Goal: Book appointment/travel/reservation

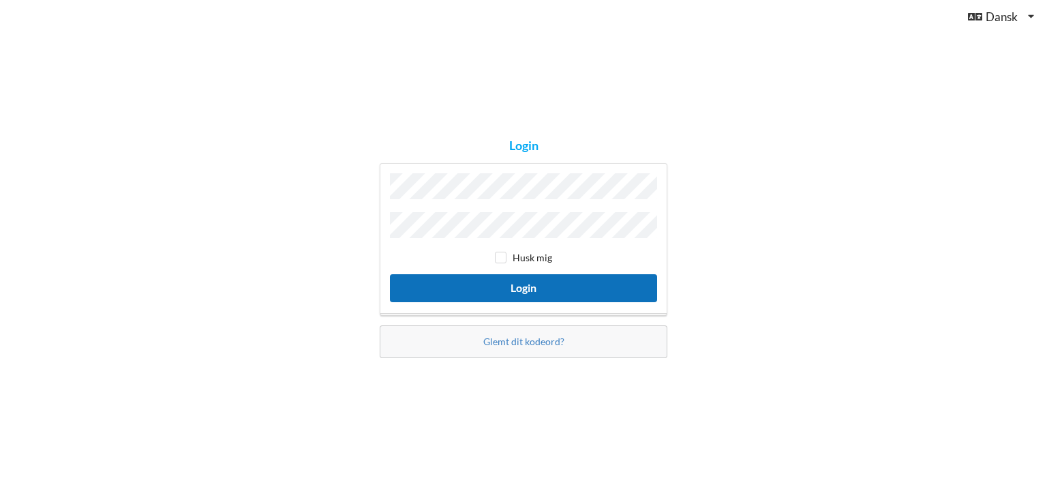
click at [529, 286] on button "Login" at bounding box center [523, 288] width 267 height 28
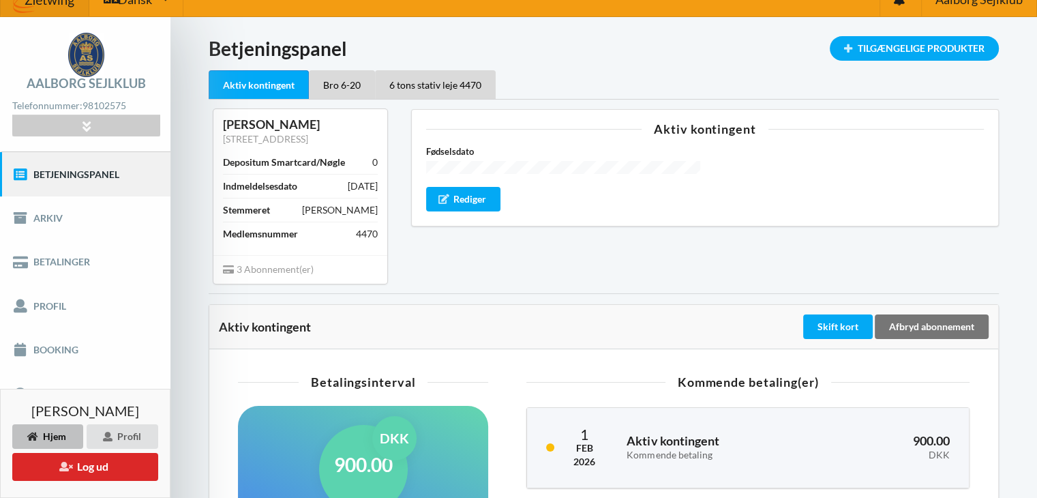
scroll to position [18, 0]
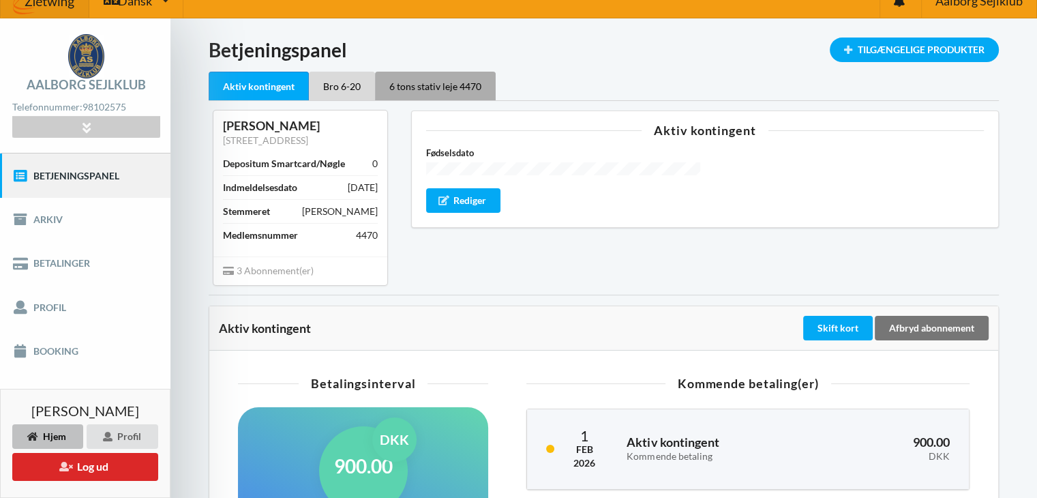
click at [441, 81] on div "6 tons stativ leje 4470" at bounding box center [435, 86] width 121 height 29
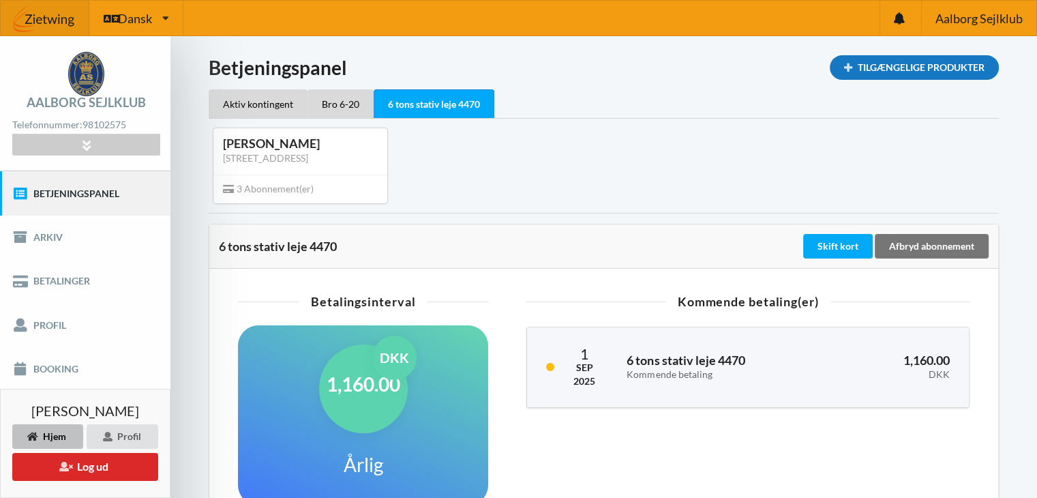
click at [917, 63] on div "Tilgængelige Produkter" at bounding box center [914, 67] width 169 height 25
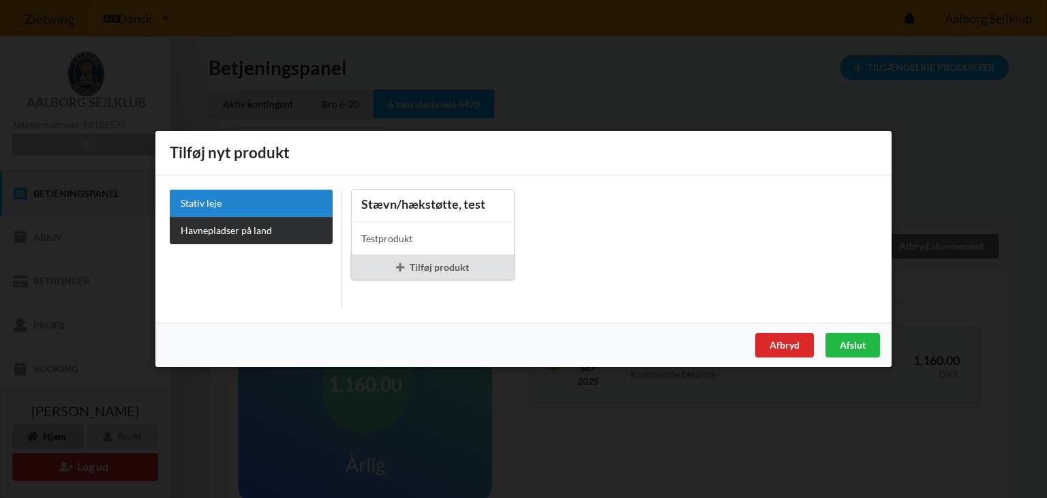
click at [256, 225] on link "Havnepladser på land" at bounding box center [251, 230] width 163 height 27
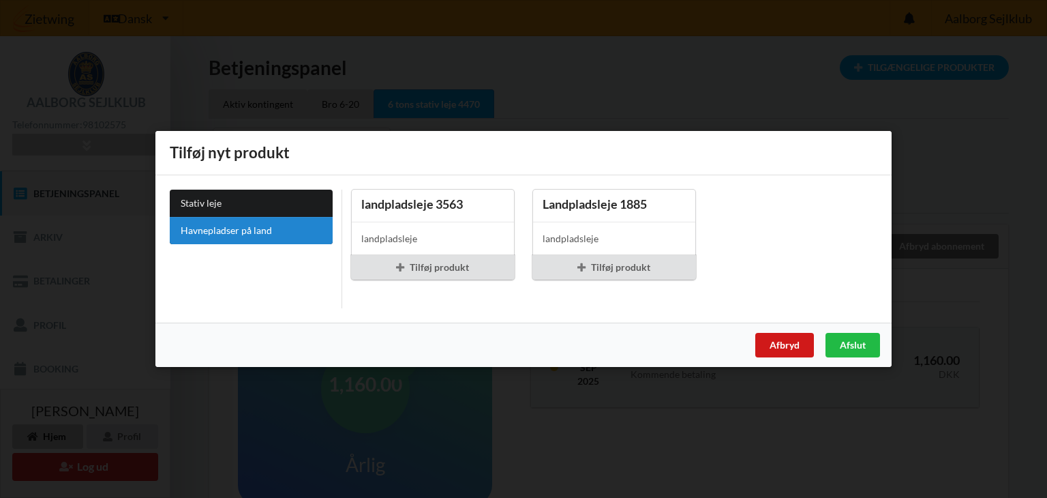
click at [777, 342] on div "Afbryd" at bounding box center [784, 345] width 59 height 25
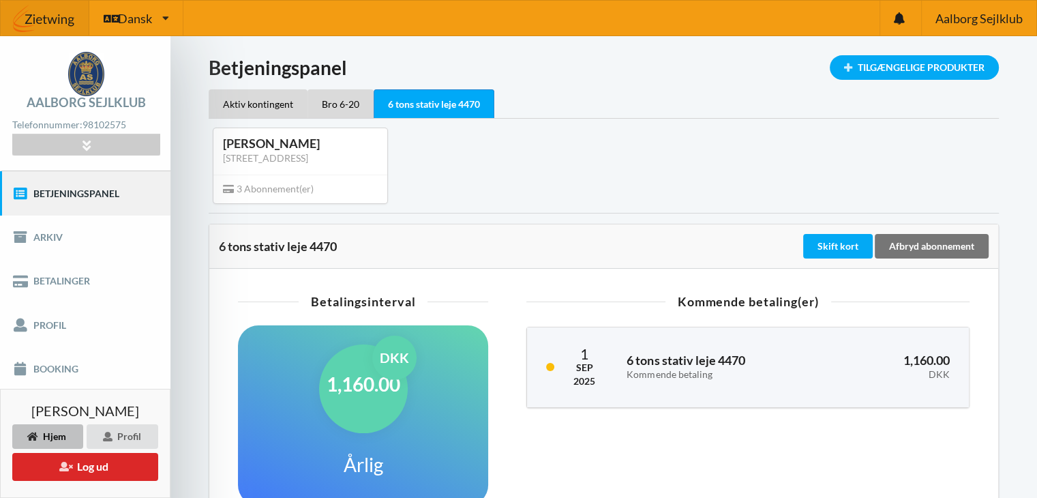
click at [56, 194] on link "Betjeningspanel" at bounding box center [85, 193] width 170 height 44
click at [20, 190] on icon at bounding box center [20, 194] width 16 height 14
click at [55, 432] on div "Hjem" at bounding box center [47, 436] width 71 height 25
click at [48, 363] on link "Booking" at bounding box center [85, 369] width 170 height 44
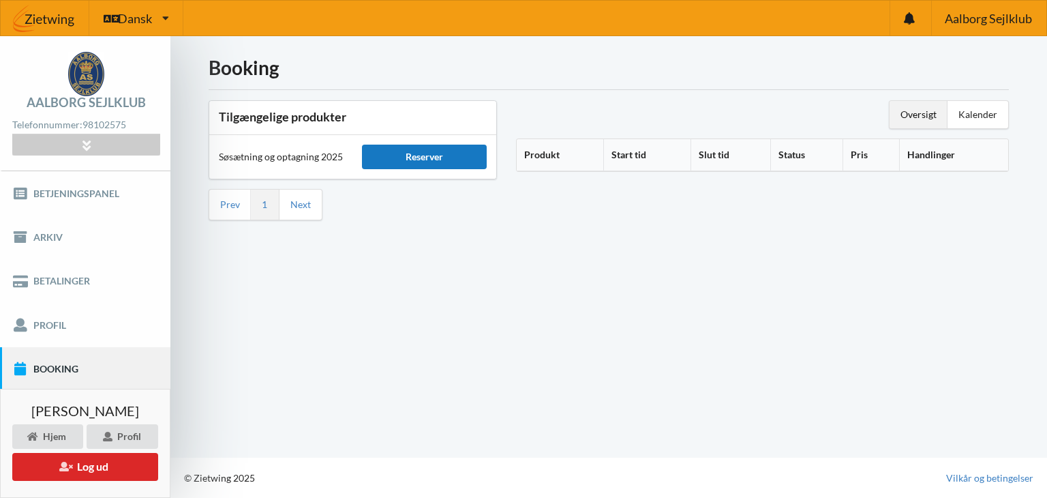
click at [415, 153] on div "Reserver" at bounding box center [424, 157] width 124 height 25
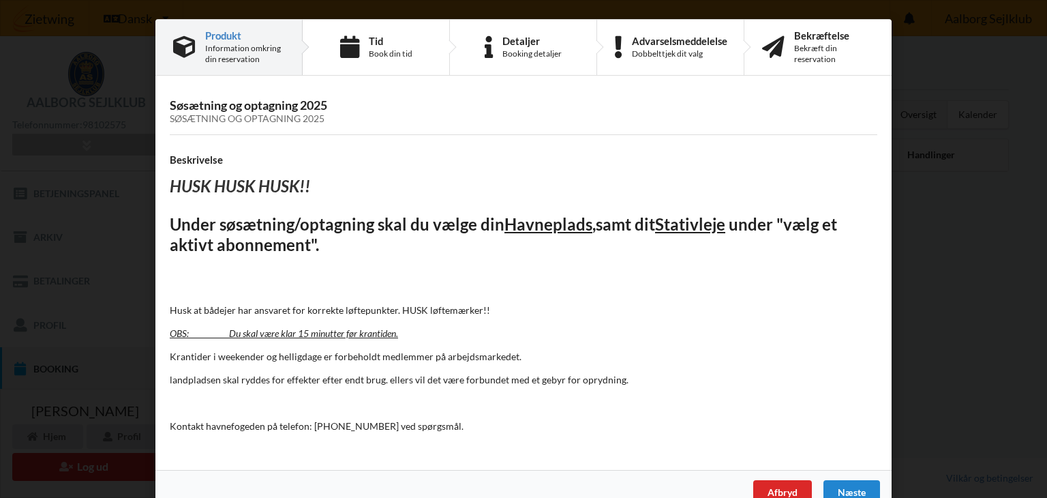
click at [210, 45] on div "Information omkring din reservation" at bounding box center [244, 54] width 79 height 22
click at [213, 35] on div "Produkt" at bounding box center [244, 35] width 79 height 11
click at [185, 42] on icon at bounding box center [184, 47] width 23 height 23
click at [229, 40] on div "Produkt" at bounding box center [244, 35] width 79 height 11
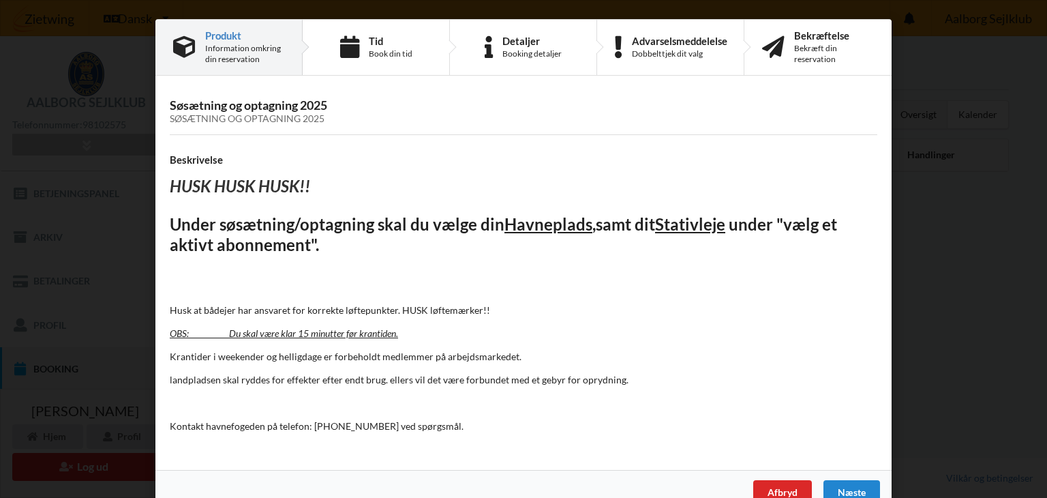
click at [229, 52] on div "Information omkring din reservation" at bounding box center [244, 54] width 79 height 22
click at [370, 41] on div "Tid" at bounding box center [391, 40] width 44 height 11
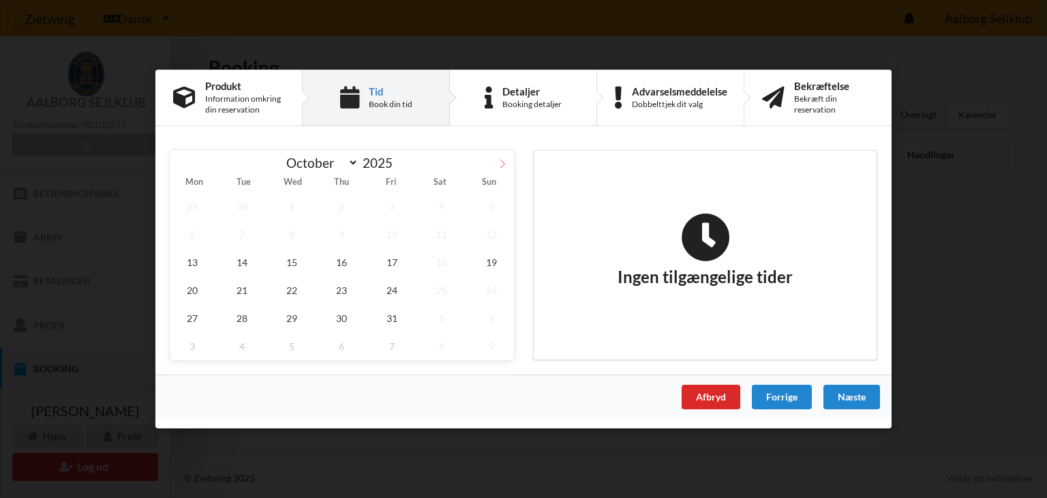
click at [503, 161] on icon at bounding box center [503, 164] width 10 height 10
select select "11"
click at [503, 161] on icon at bounding box center [503, 164] width 10 height 10
type input "2026"
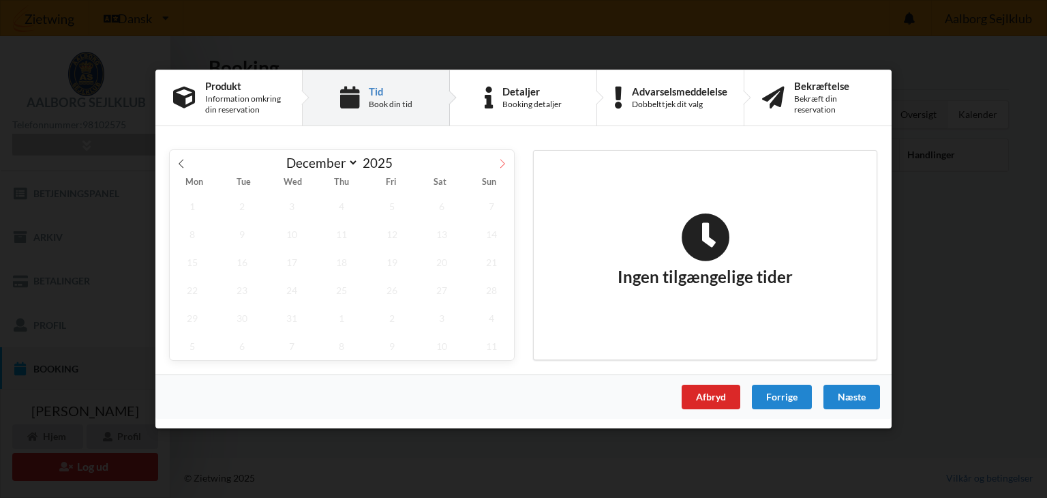
select select "0"
click at [178, 162] on icon at bounding box center [182, 164] width 10 height 10
type input "2025"
select select "11"
click at [500, 160] on icon at bounding box center [502, 163] width 5 height 9
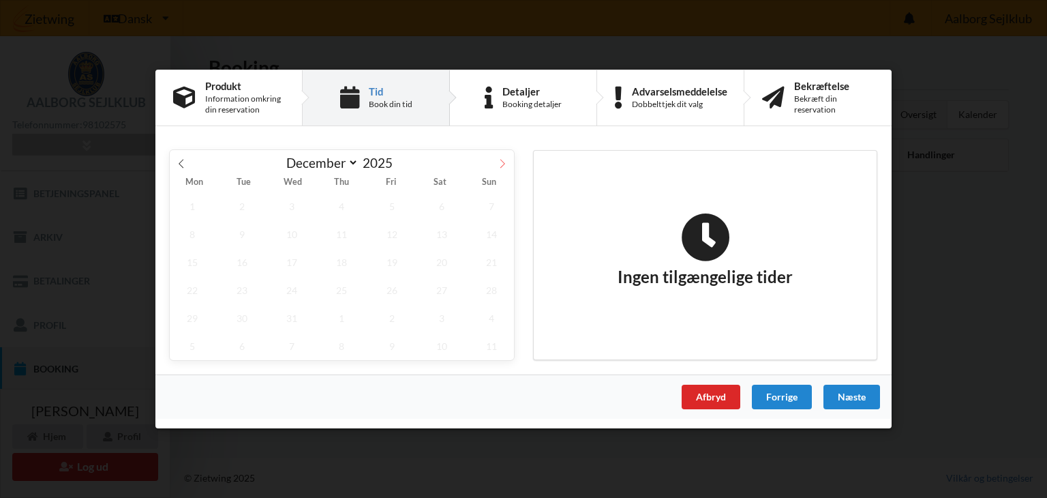
type input "2026"
select select "0"
click at [179, 163] on icon at bounding box center [182, 164] width 10 height 10
type input "2025"
click at [380, 93] on div "Tid" at bounding box center [391, 91] width 44 height 11
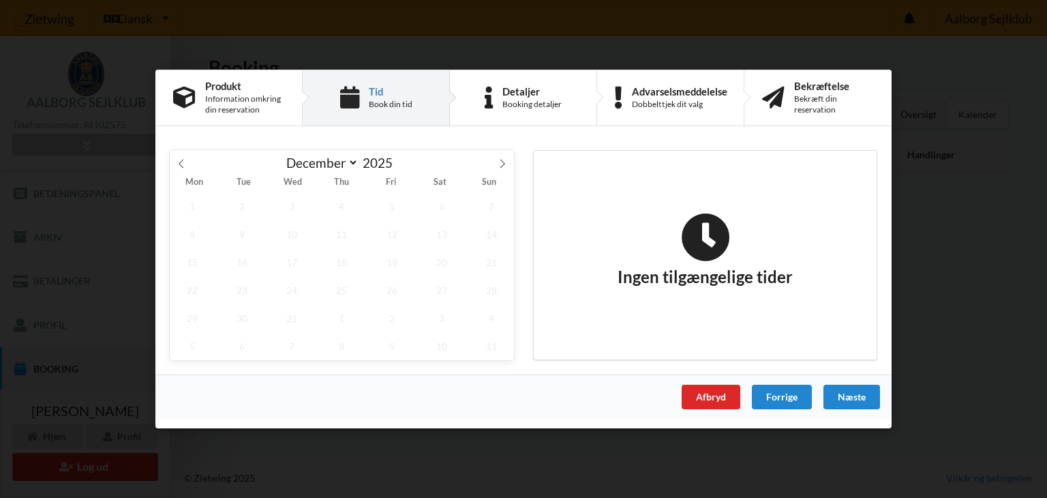
click at [380, 93] on div "Tid" at bounding box center [391, 91] width 44 height 11
click at [181, 162] on icon at bounding box center [181, 163] width 5 height 9
select select "9"
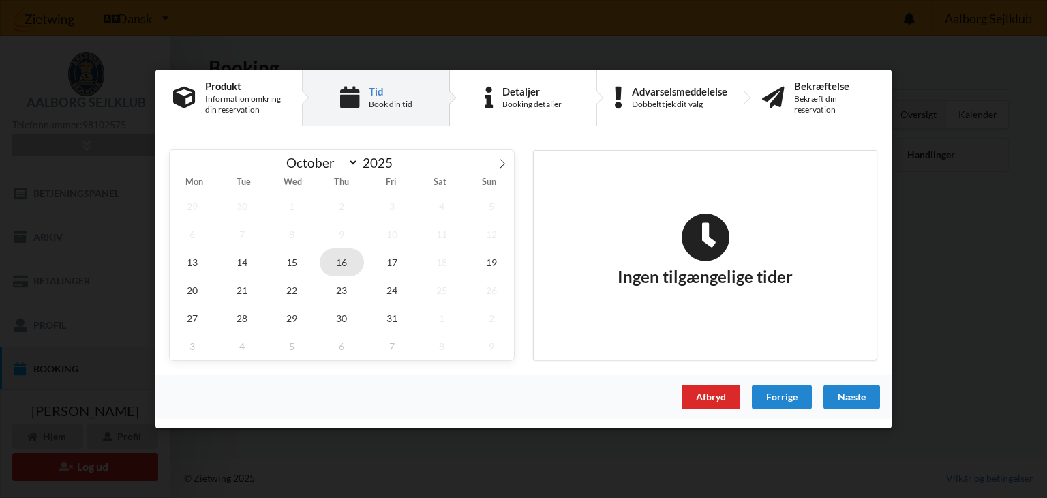
click at [344, 258] on span "16" at bounding box center [342, 262] width 45 height 28
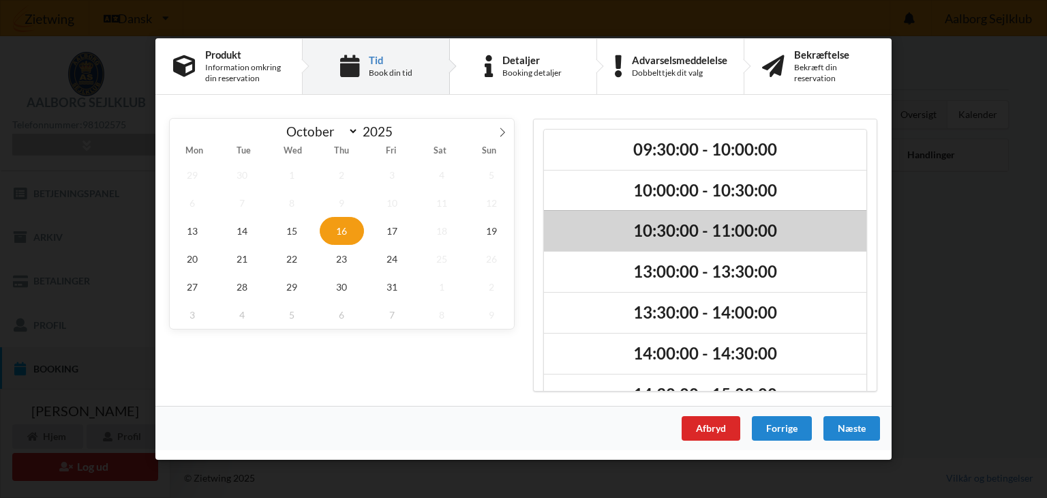
click at [650, 226] on h2 "10:30:00 - 11:00:00" at bounding box center [705, 231] width 303 height 21
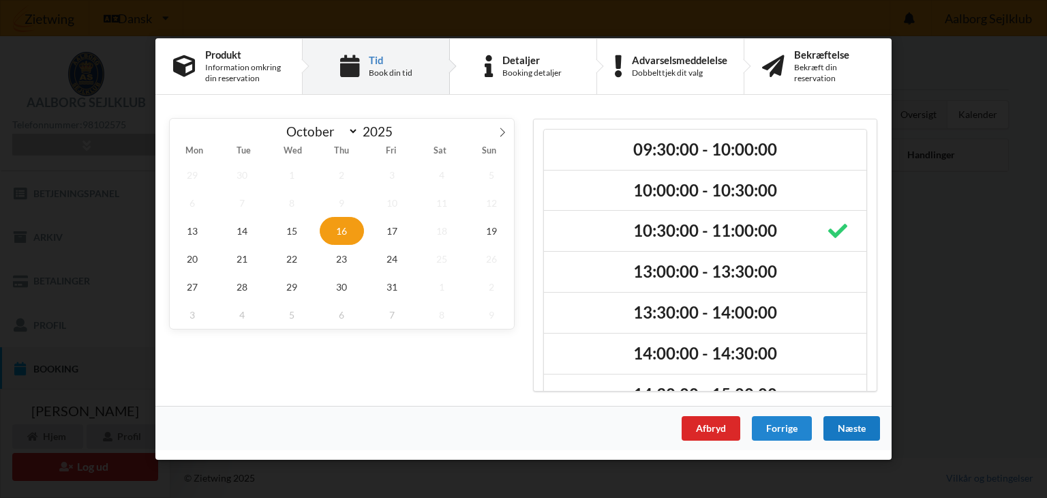
click at [854, 423] on div "Næste" at bounding box center [852, 428] width 57 height 25
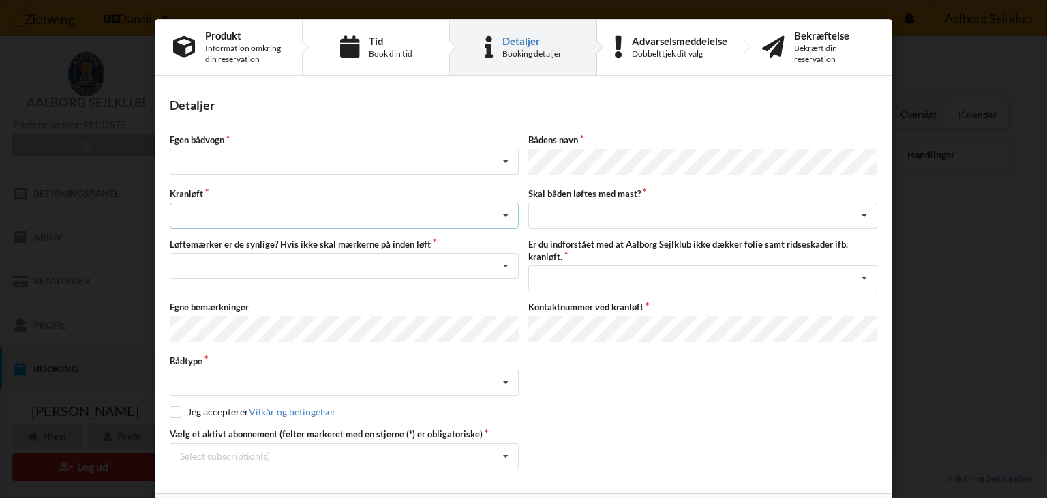
click at [185, 211] on div "Søsætning Optagning" at bounding box center [344, 216] width 349 height 26
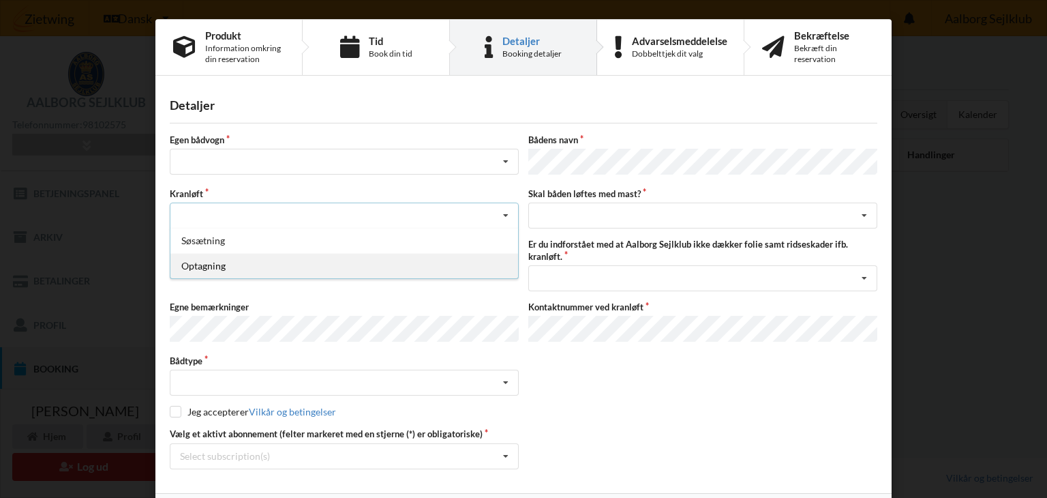
click at [208, 259] on div "Optagning" at bounding box center [344, 265] width 348 height 25
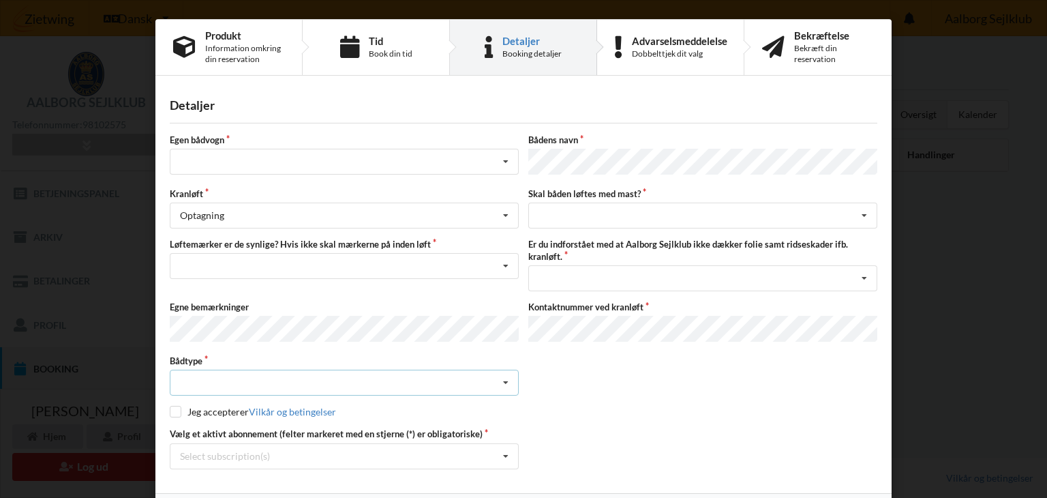
click at [503, 371] on icon at bounding box center [506, 382] width 20 height 25
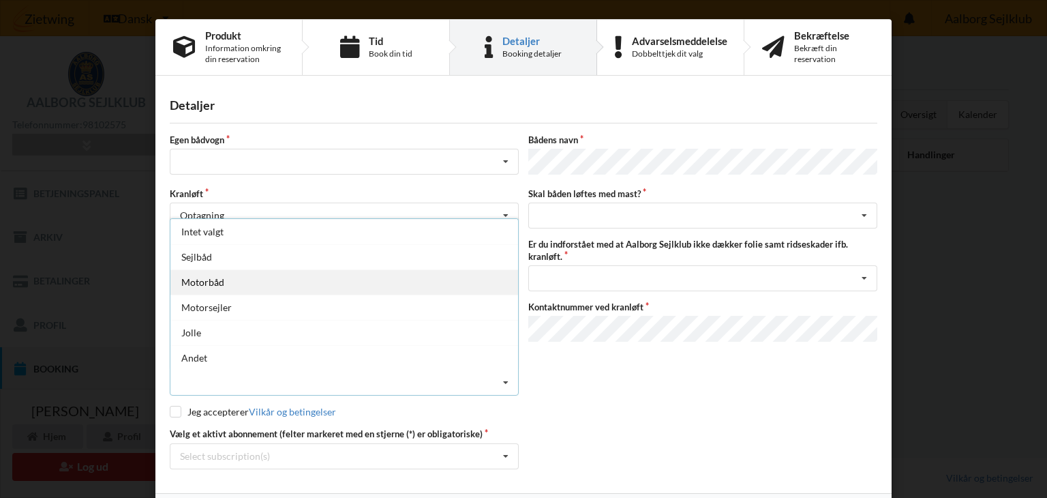
click at [221, 271] on div "Motorbåd" at bounding box center [344, 281] width 348 height 25
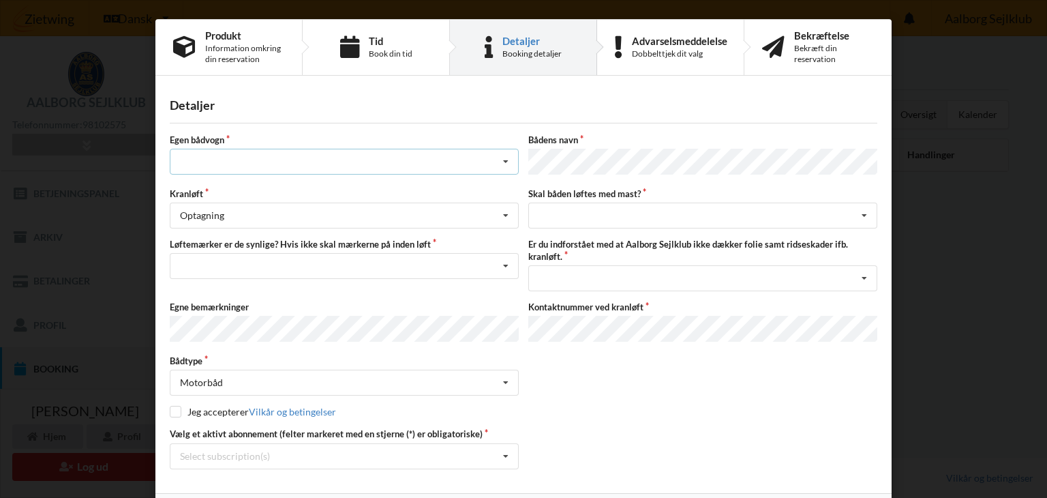
click at [504, 157] on icon at bounding box center [506, 161] width 20 height 25
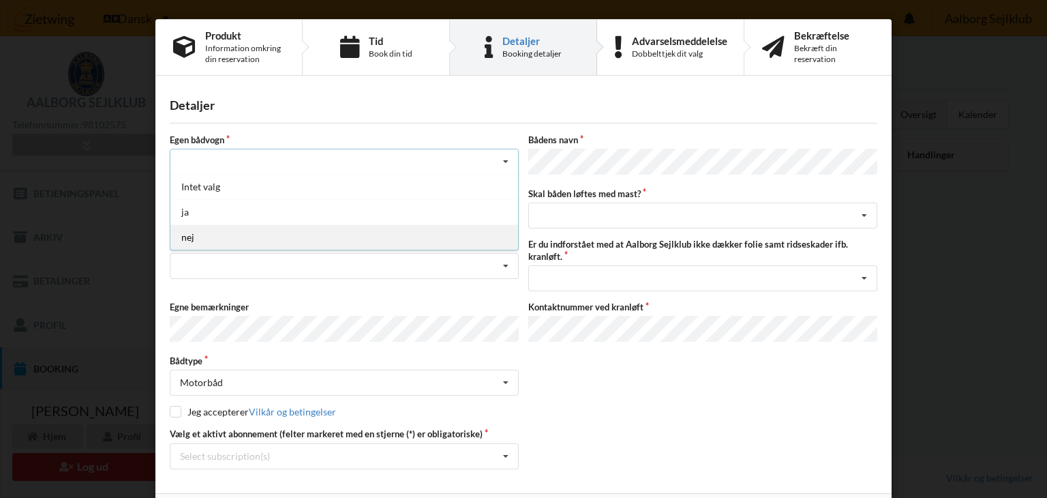
click at [188, 233] on div "nej" at bounding box center [344, 236] width 348 height 25
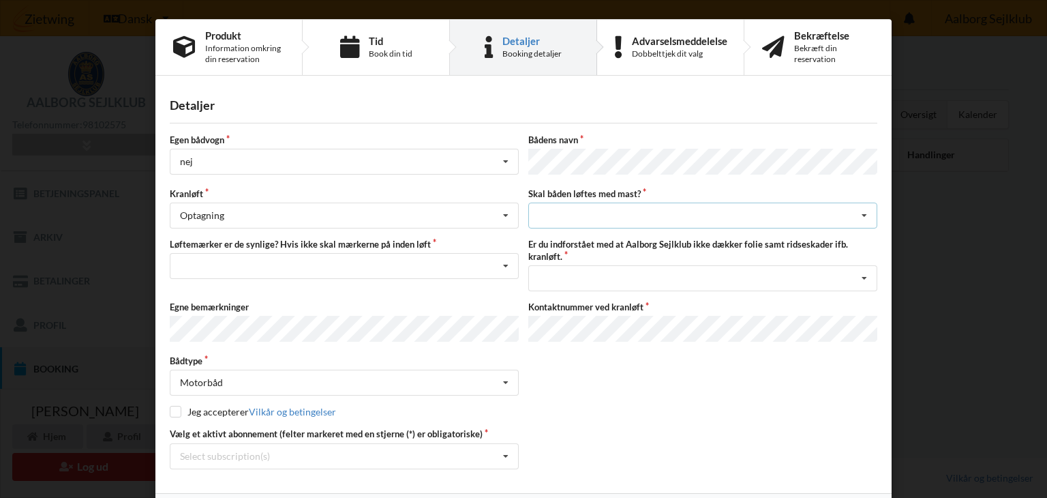
click at [862, 209] on icon at bounding box center [864, 215] width 20 height 25
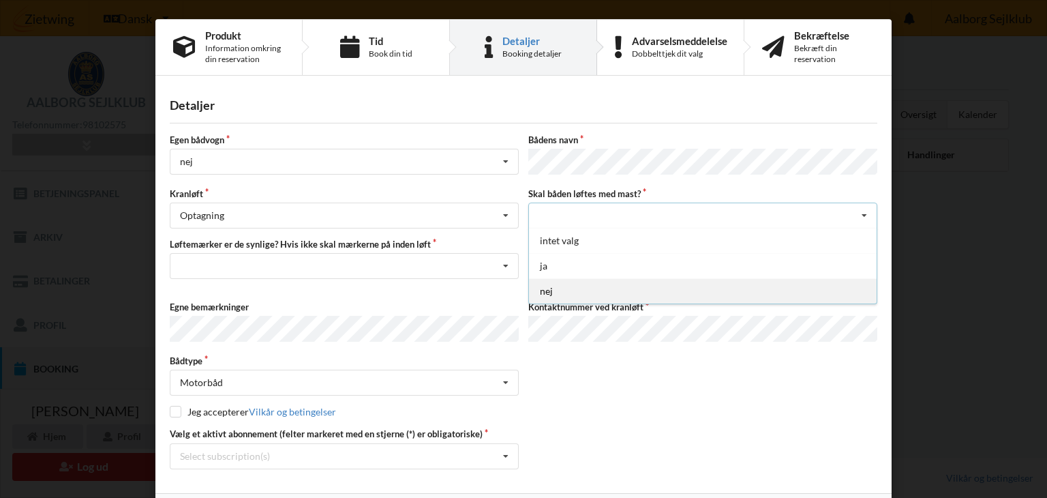
click at [555, 284] on div "nej" at bounding box center [703, 290] width 348 height 25
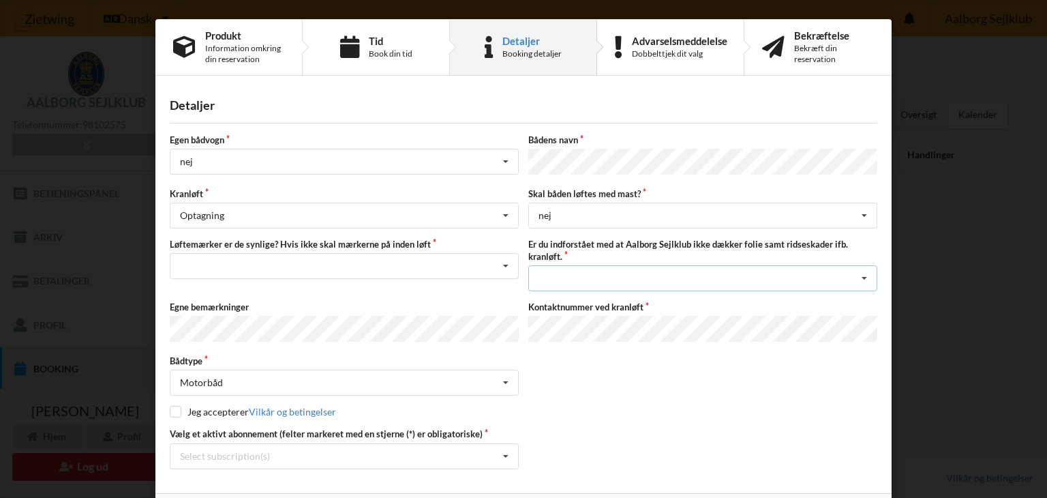
click at [859, 271] on icon at bounding box center [864, 278] width 20 height 25
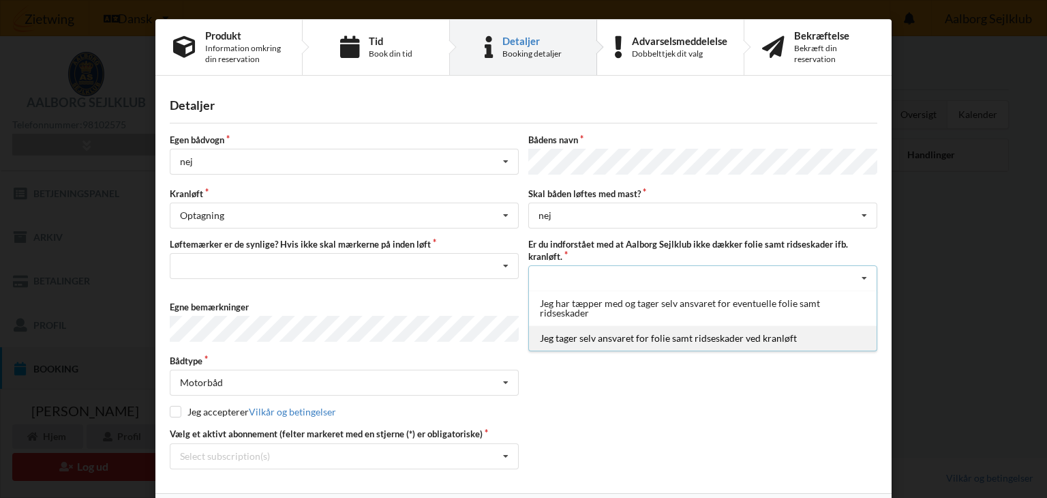
click at [697, 329] on div "Jeg tager selv ansvaret for folie samt ridseskader ved kranløft" at bounding box center [703, 337] width 348 height 25
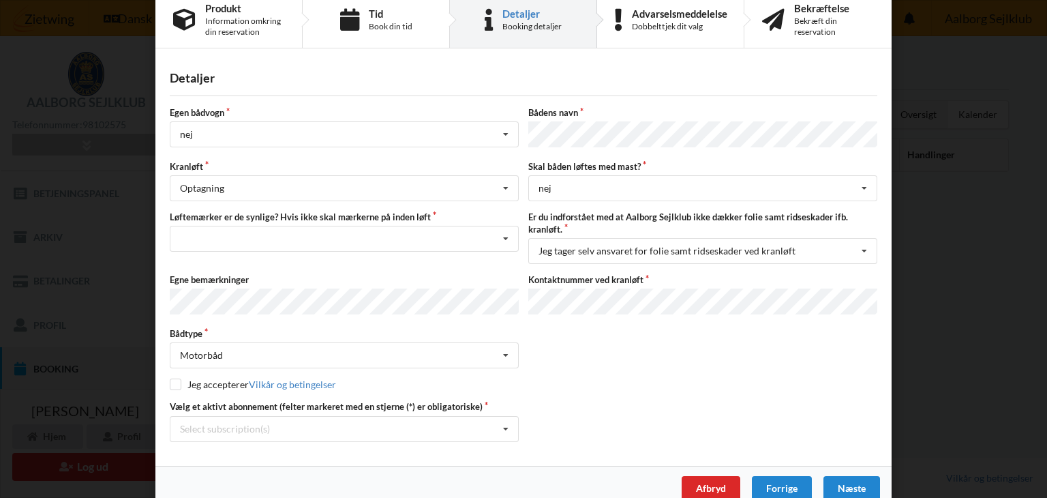
scroll to position [42, 0]
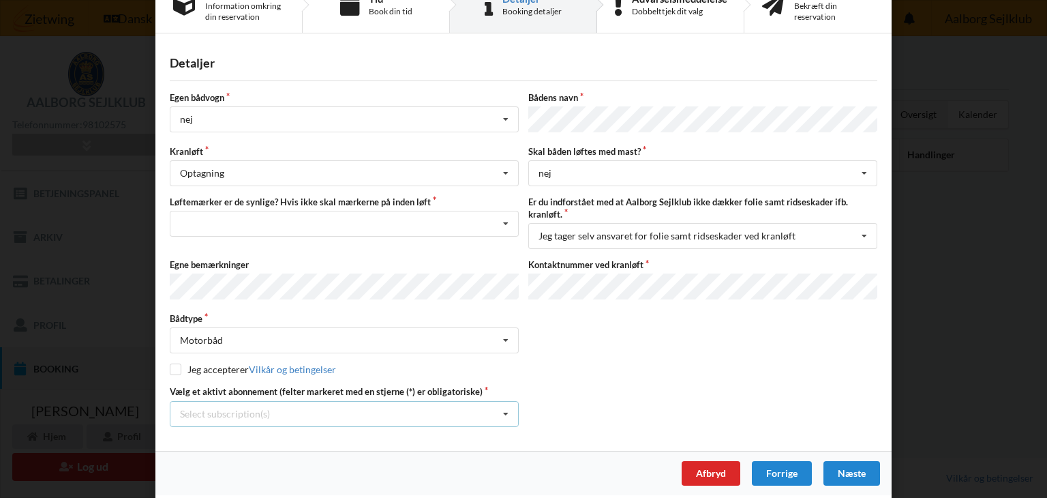
click at [502, 406] on icon at bounding box center [506, 414] width 20 height 25
click at [221, 456] on div "* Bro 6-20" at bounding box center [344, 463] width 348 height 25
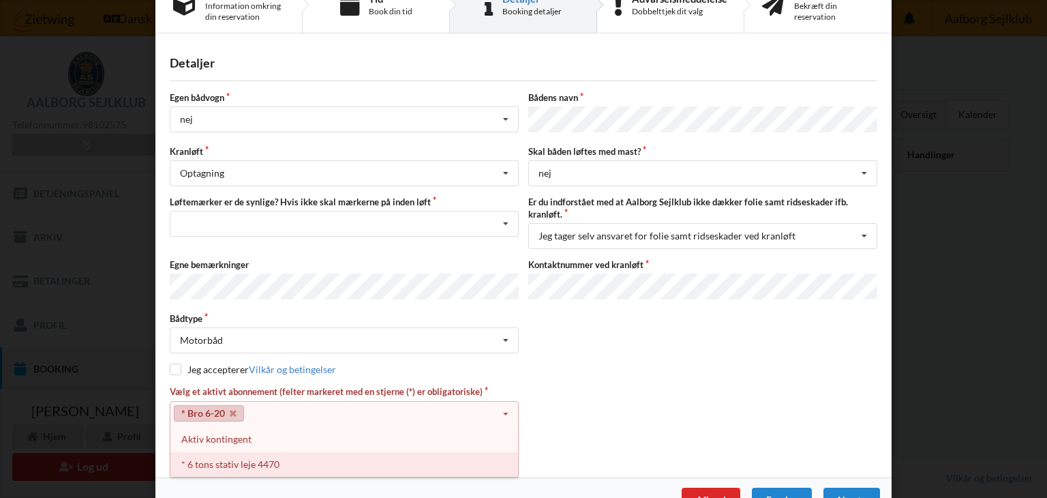
click at [231, 456] on div "* 6 tons stativ leje 4470" at bounding box center [344, 463] width 348 height 25
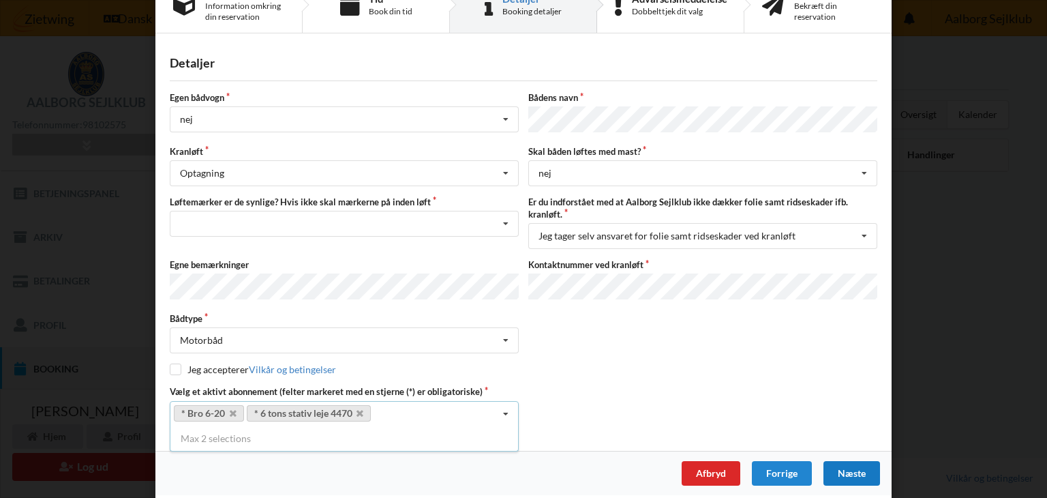
click at [850, 467] on div "Næste" at bounding box center [852, 473] width 57 height 25
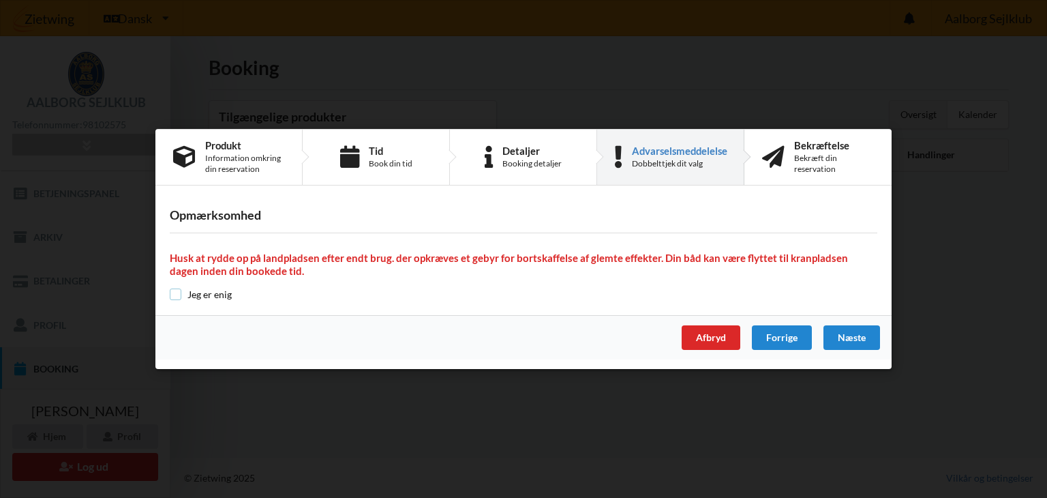
click at [174, 293] on input "checkbox" at bounding box center [176, 294] width 12 height 12
checkbox input "true"
click at [854, 333] on div "Næste" at bounding box center [852, 337] width 57 height 25
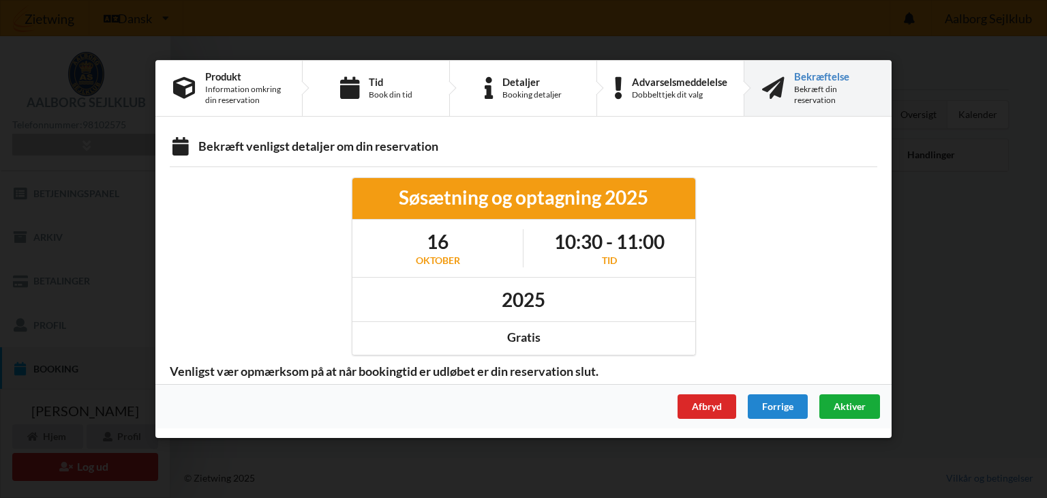
click at [843, 402] on span "Aktiver" at bounding box center [850, 406] width 32 height 12
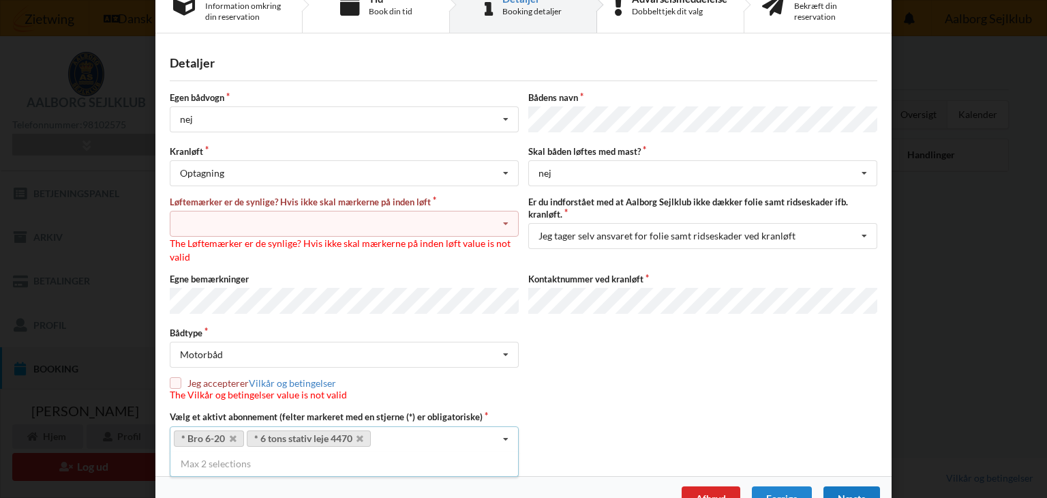
click at [505, 218] on icon at bounding box center [506, 223] width 20 height 25
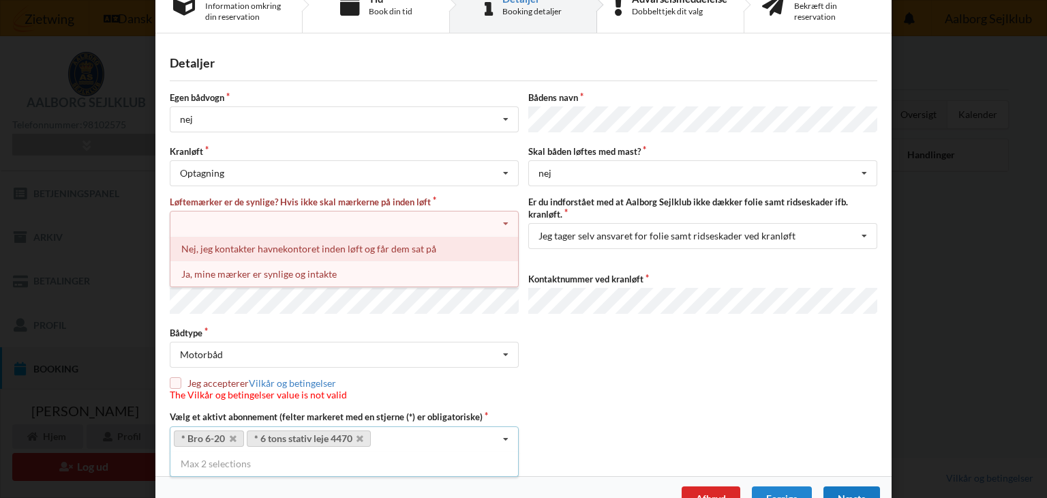
click at [296, 250] on div "Nej, jeg kontakter havnekontoret inden løft og får dem sat på" at bounding box center [344, 248] width 348 height 25
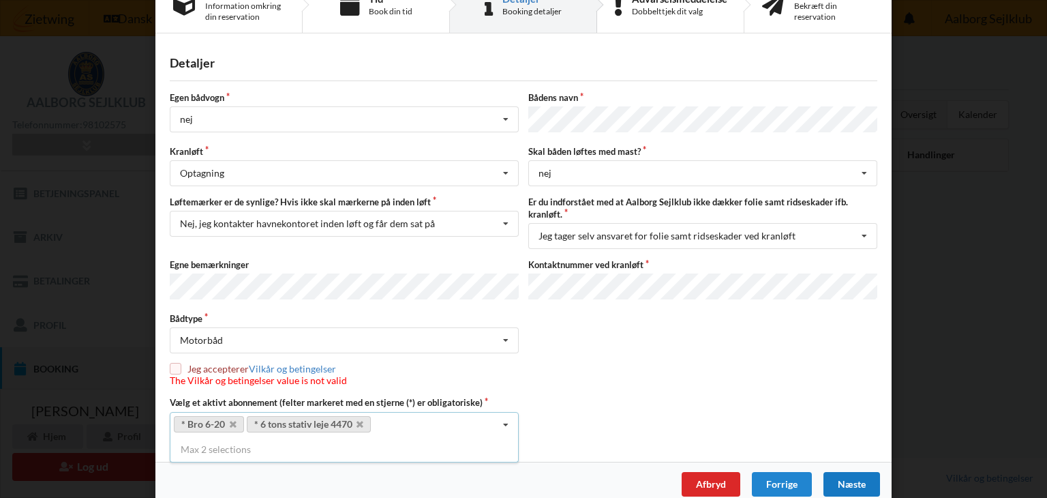
click at [175, 363] on input "checkbox" at bounding box center [176, 369] width 12 height 12
checkbox input "true"
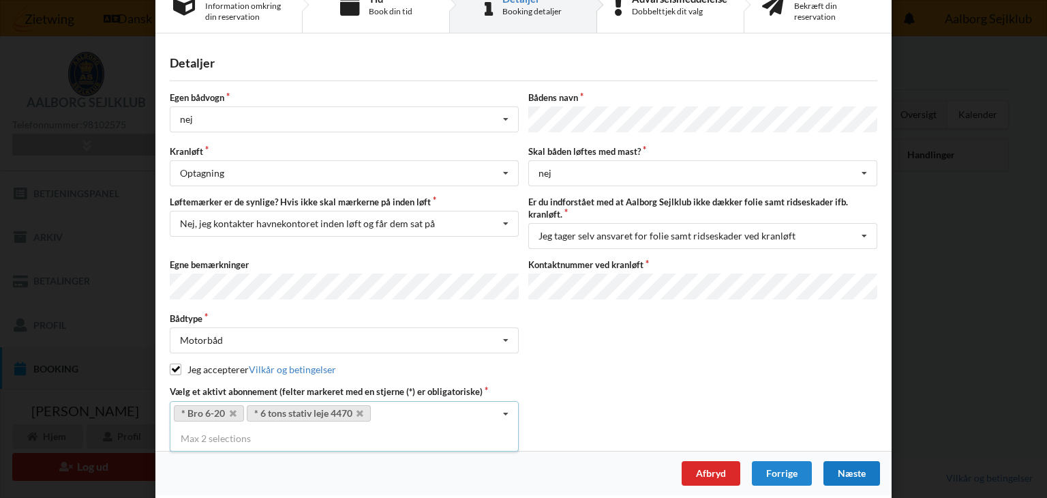
click at [848, 465] on div "Næste" at bounding box center [852, 473] width 57 height 25
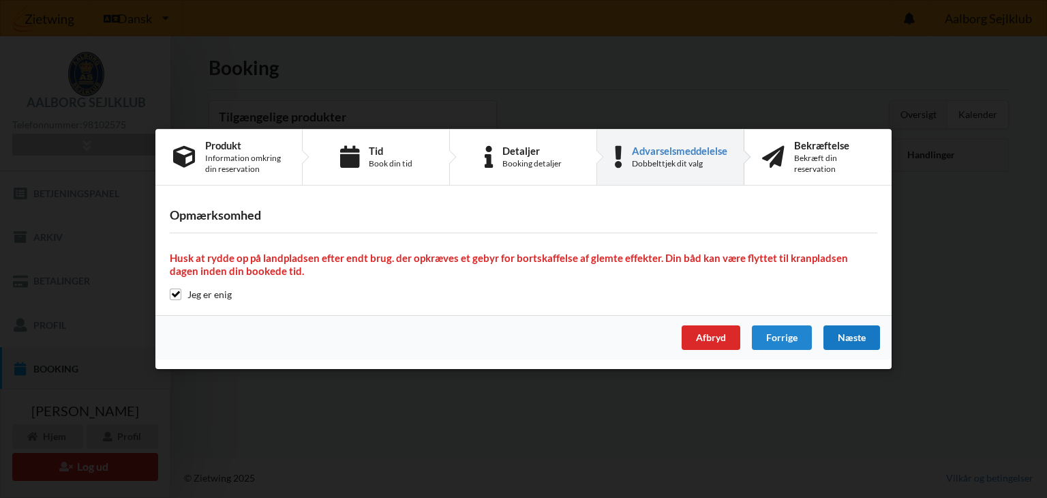
click at [849, 329] on div "Næste" at bounding box center [852, 337] width 57 height 25
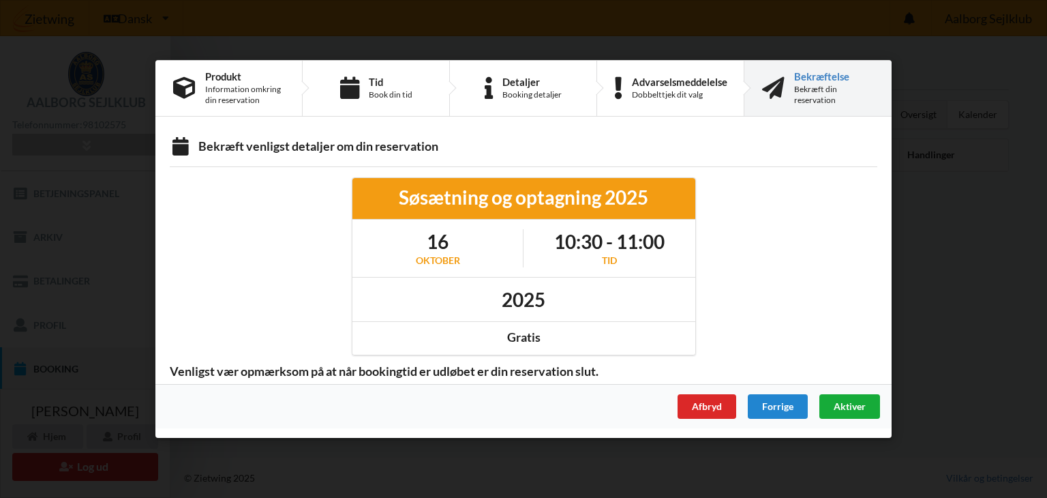
click at [845, 404] on span "Aktiver" at bounding box center [850, 406] width 32 height 12
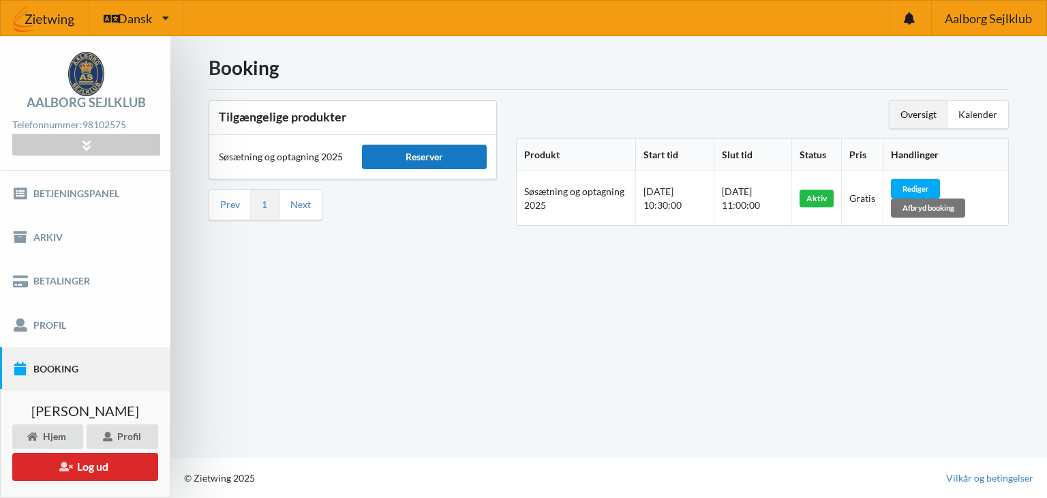
click at [426, 151] on div "Reserver" at bounding box center [424, 157] width 124 height 25
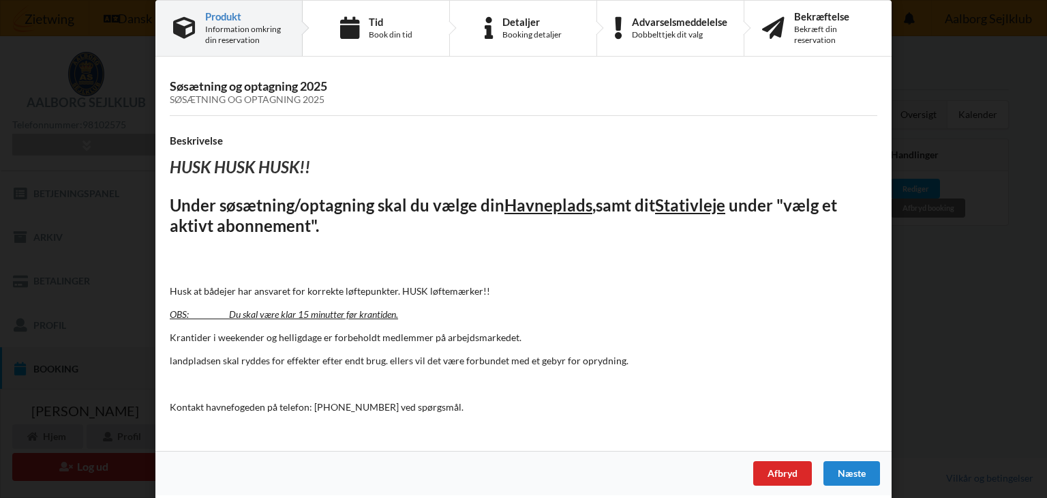
scroll to position [25, 0]
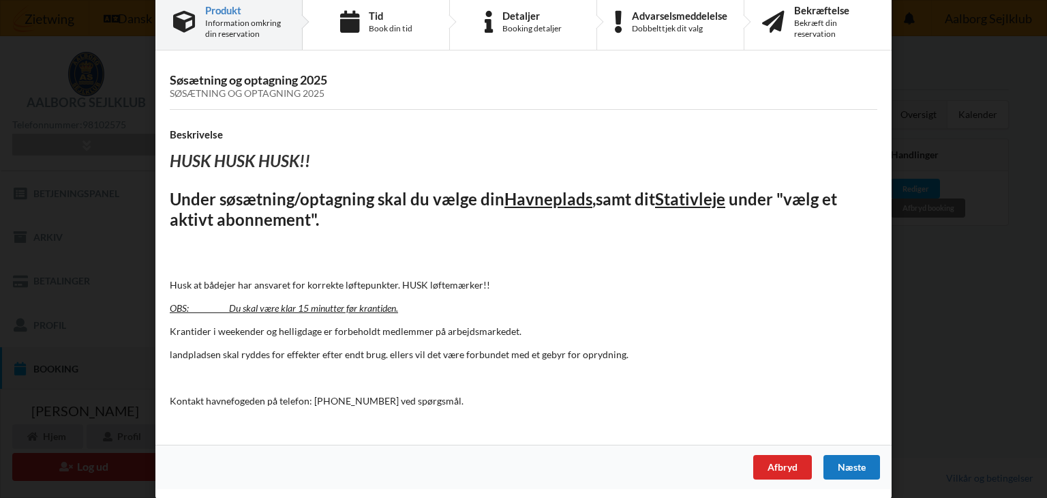
click at [846, 463] on div "Næste" at bounding box center [852, 467] width 57 height 25
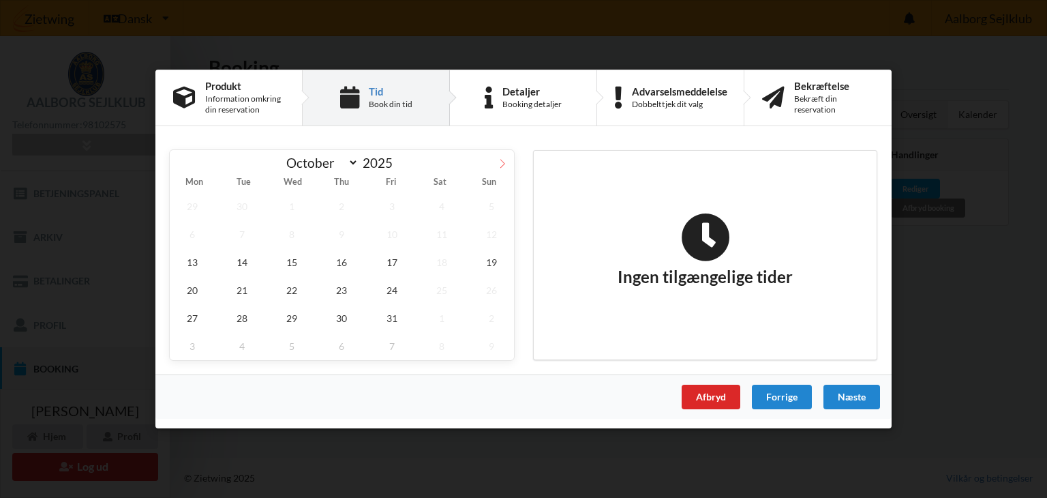
click at [504, 164] on icon at bounding box center [502, 163] width 5 height 9
select select "10"
click at [293, 237] on span "5" at bounding box center [291, 234] width 45 height 28
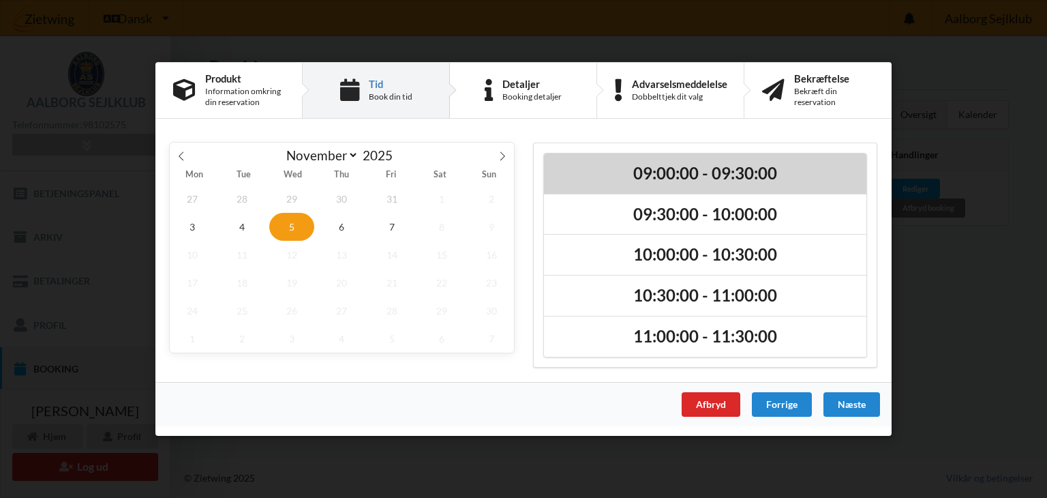
click at [671, 173] on h2 "09:00:00 - 09:30:00" at bounding box center [705, 173] width 303 height 21
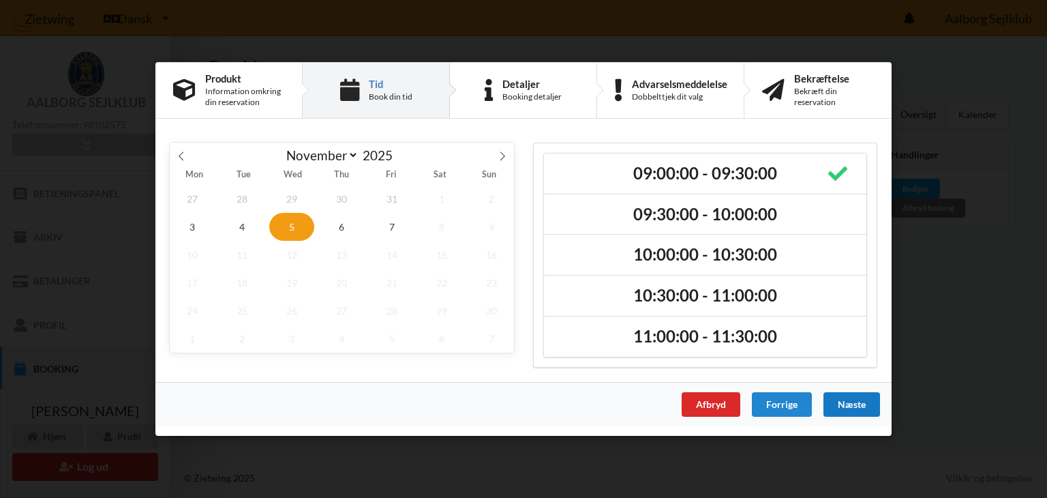
click at [854, 399] on div "Næste" at bounding box center [852, 404] width 57 height 25
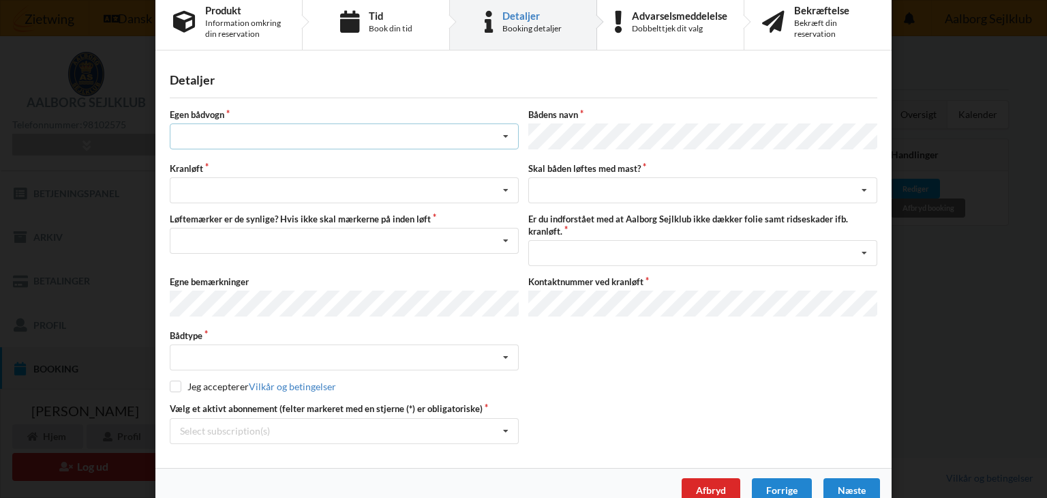
click at [501, 136] on icon at bounding box center [506, 136] width 20 height 25
click at [188, 211] on div "nej" at bounding box center [344, 211] width 348 height 25
click at [504, 183] on icon at bounding box center [506, 190] width 20 height 25
click at [206, 211] on div "Søsætning" at bounding box center [344, 215] width 348 height 25
click at [505, 231] on icon at bounding box center [506, 240] width 20 height 25
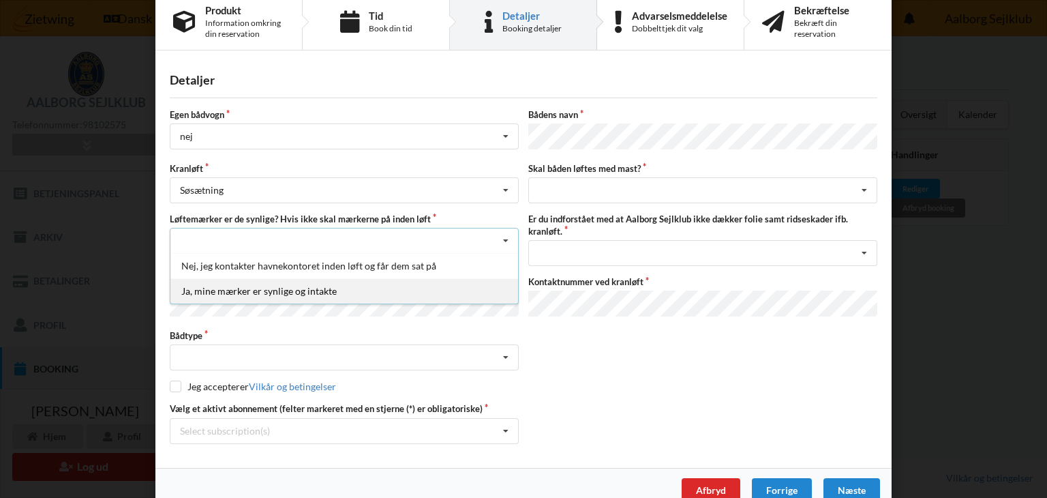
click at [235, 287] on div "Ja, mine mærker er synlige og intakte" at bounding box center [344, 290] width 348 height 25
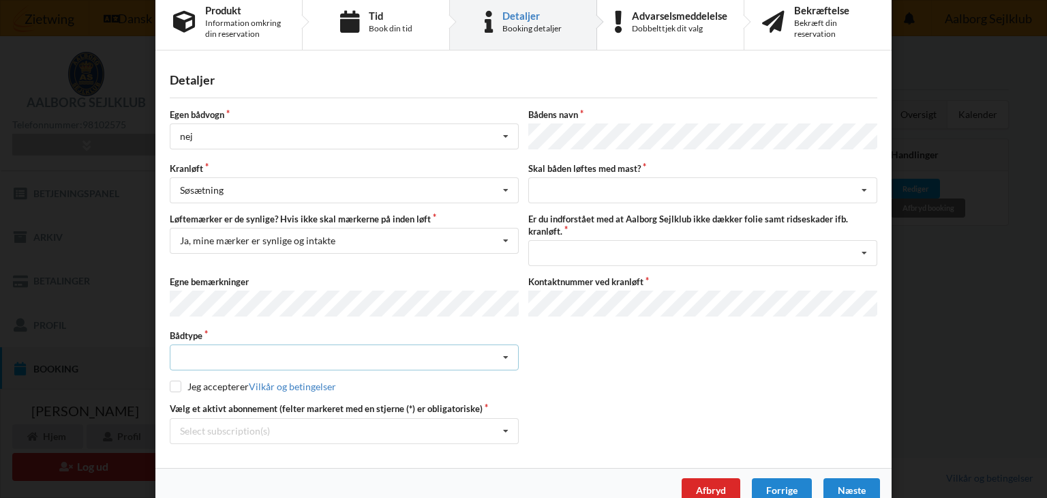
click at [501, 349] on icon at bounding box center [506, 357] width 20 height 25
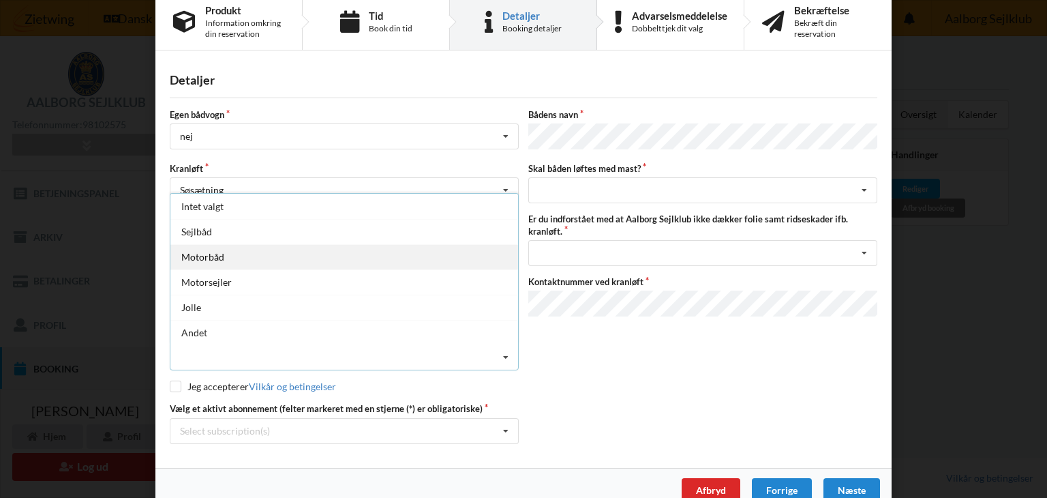
click at [222, 249] on div "Motorbåd" at bounding box center [344, 256] width 348 height 25
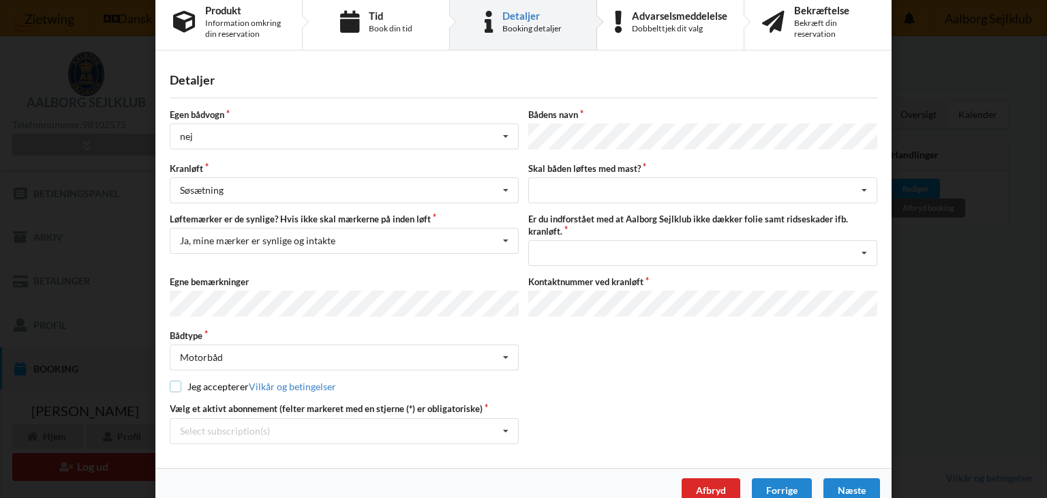
click at [173, 380] on input "checkbox" at bounding box center [176, 386] width 12 height 12
checkbox input "true"
click at [505, 419] on icon at bounding box center [506, 431] width 20 height 25
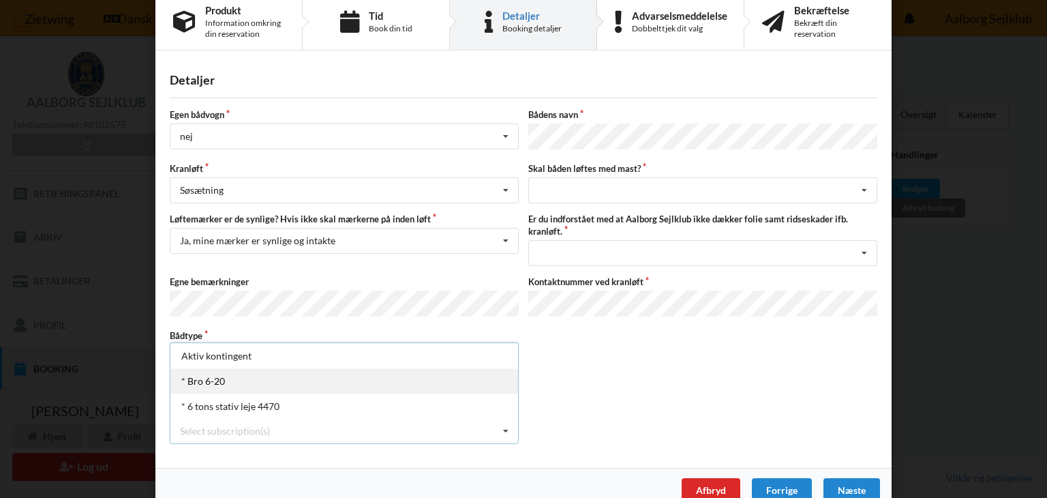
click at [188, 369] on div "* Bro 6-20" at bounding box center [344, 380] width 348 height 25
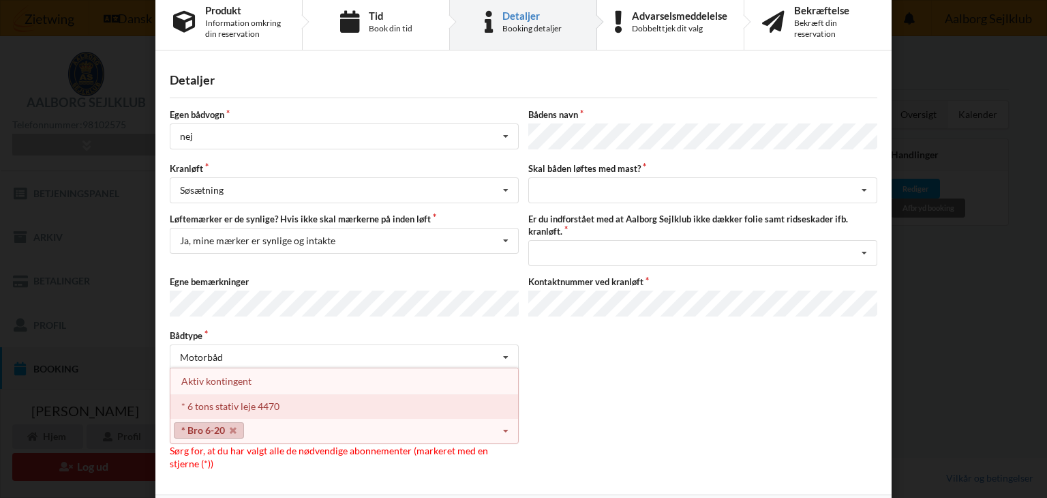
click at [224, 393] on div "* 6 tons stativ leje 4470" at bounding box center [344, 405] width 348 height 25
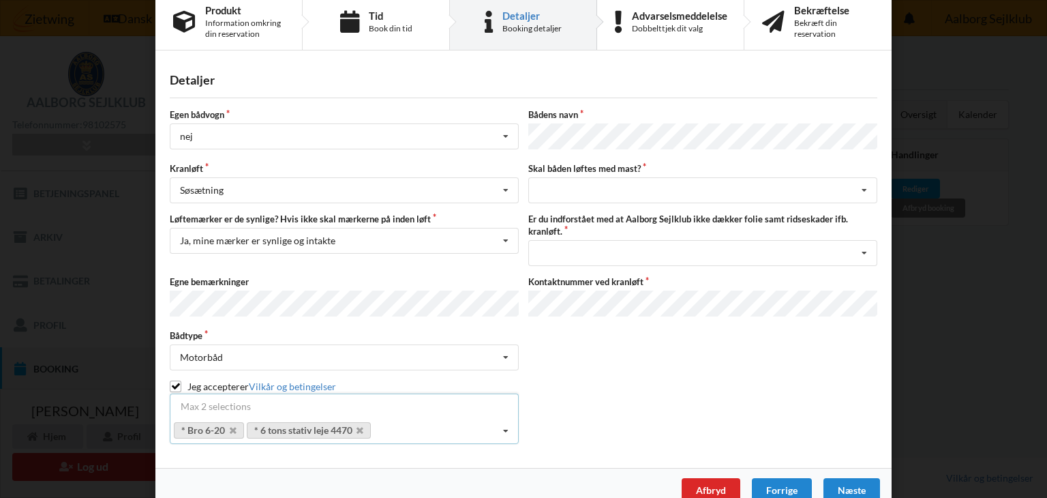
scroll to position [0, 0]
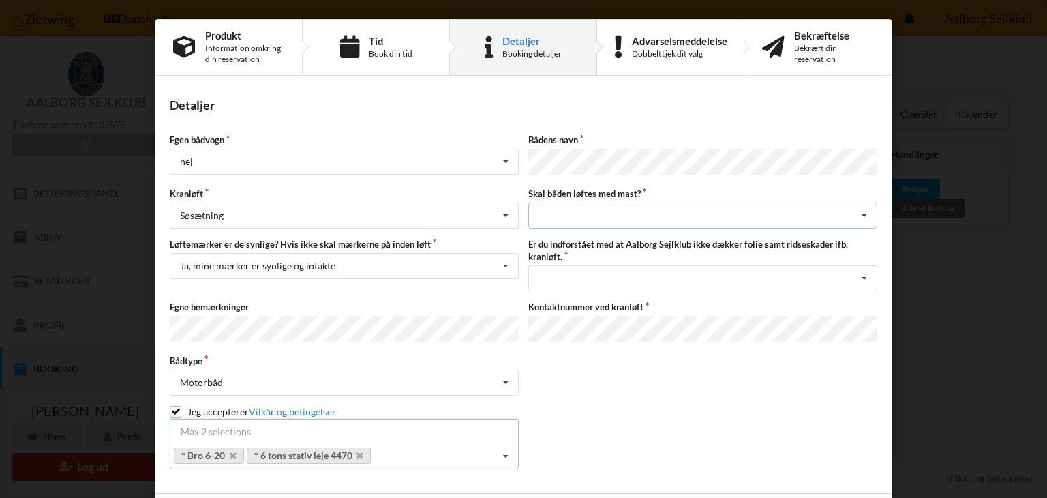
click at [862, 208] on icon at bounding box center [864, 215] width 20 height 25
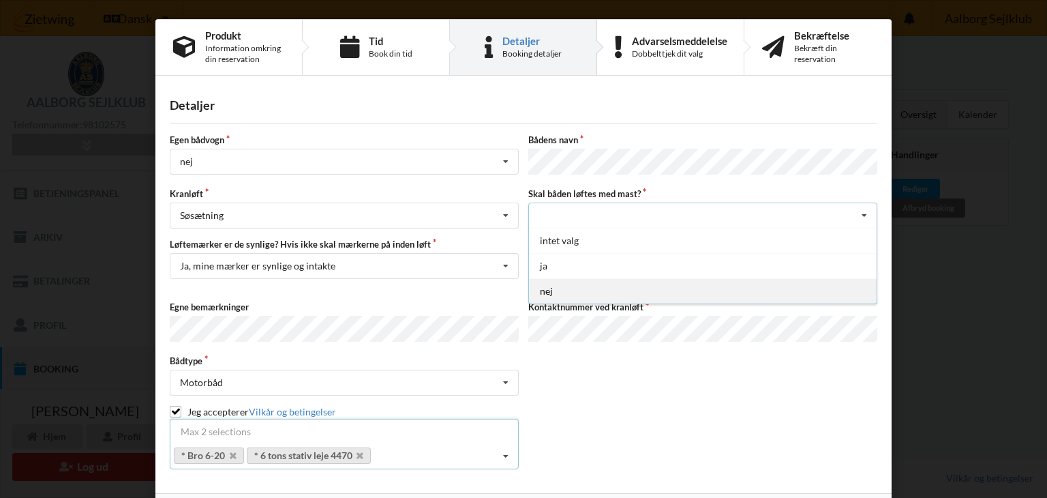
click at [551, 284] on div "nej" at bounding box center [703, 290] width 348 height 25
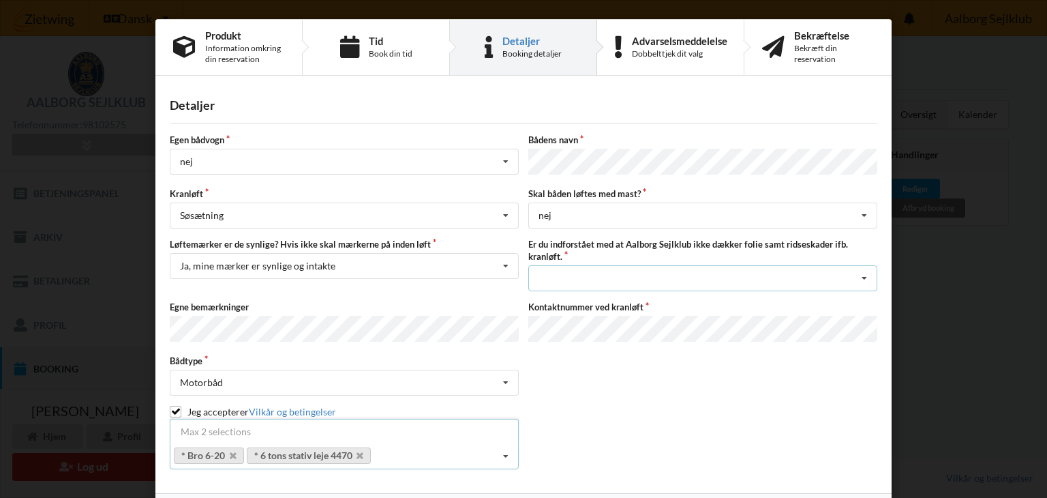
click at [862, 271] on icon at bounding box center [864, 278] width 20 height 25
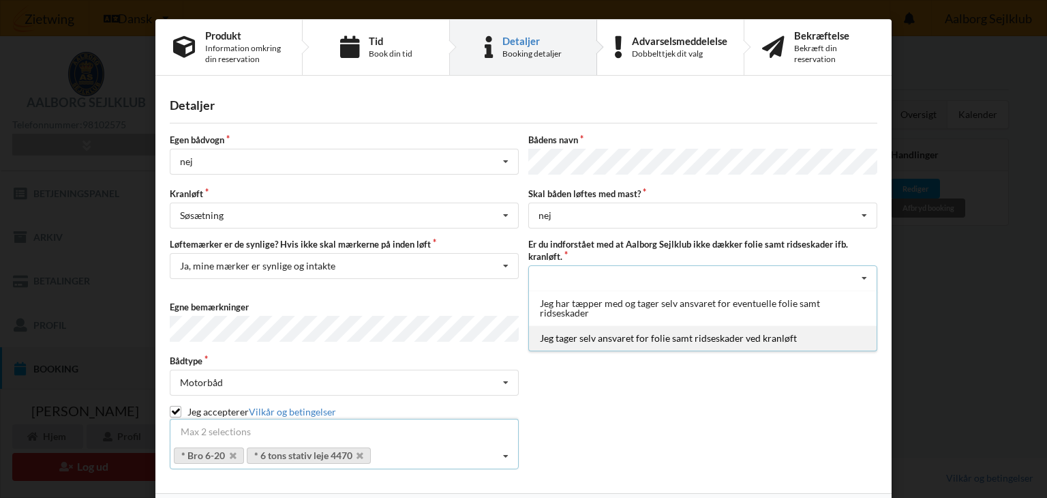
click at [657, 331] on div "Jeg tager selv ansvaret for folie samt ridseskader ved kranløft" at bounding box center [703, 337] width 348 height 25
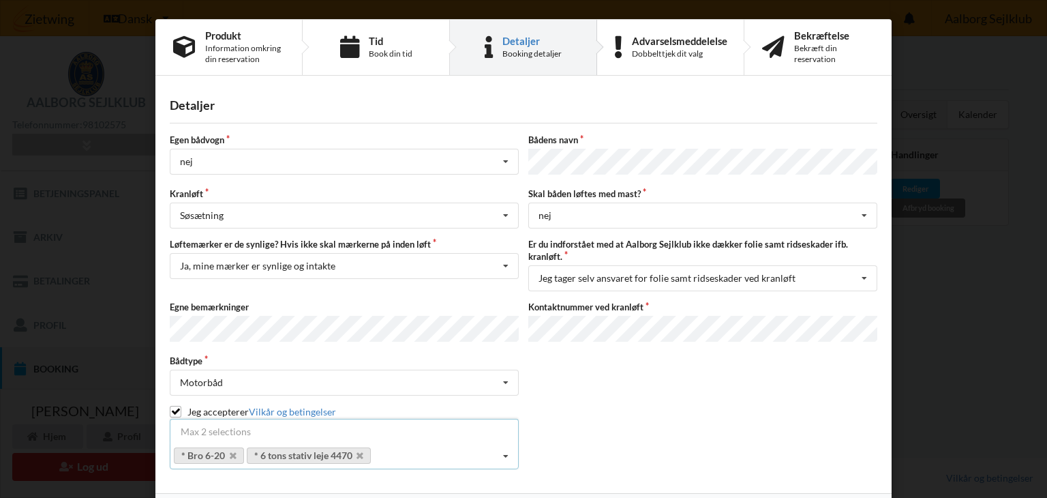
scroll to position [42, 0]
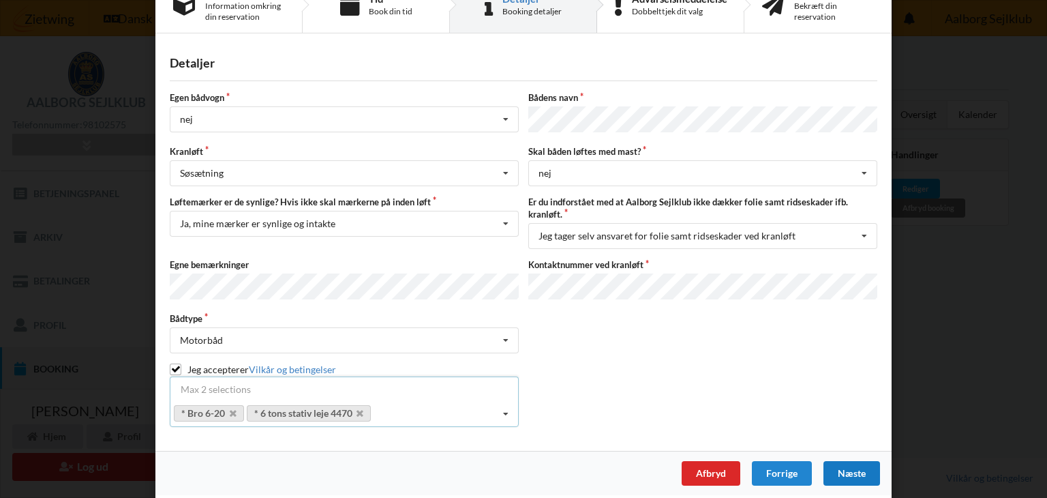
click at [844, 462] on div "Næste" at bounding box center [852, 473] width 57 height 25
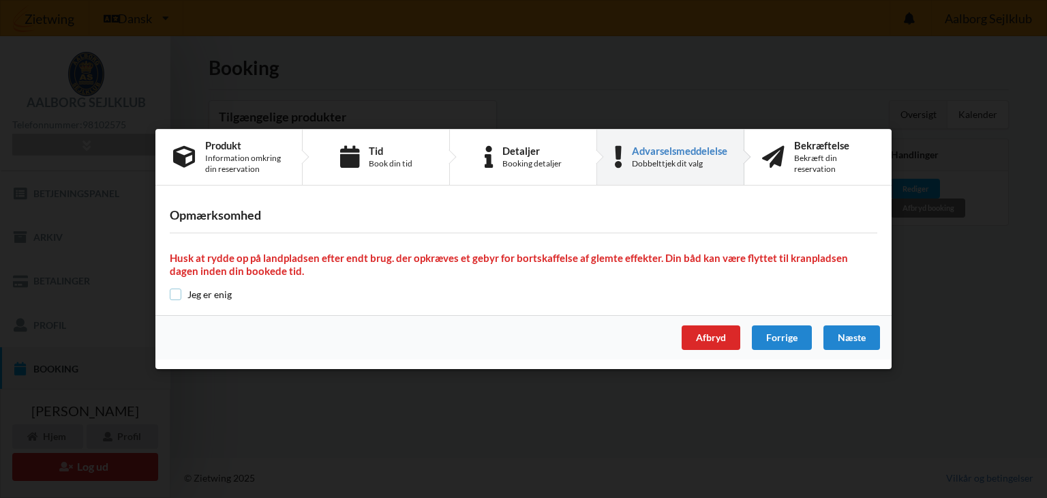
click at [175, 290] on input "checkbox" at bounding box center [176, 294] width 12 height 12
checkbox input "true"
click at [845, 333] on div "Næste" at bounding box center [852, 337] width 57 height 25
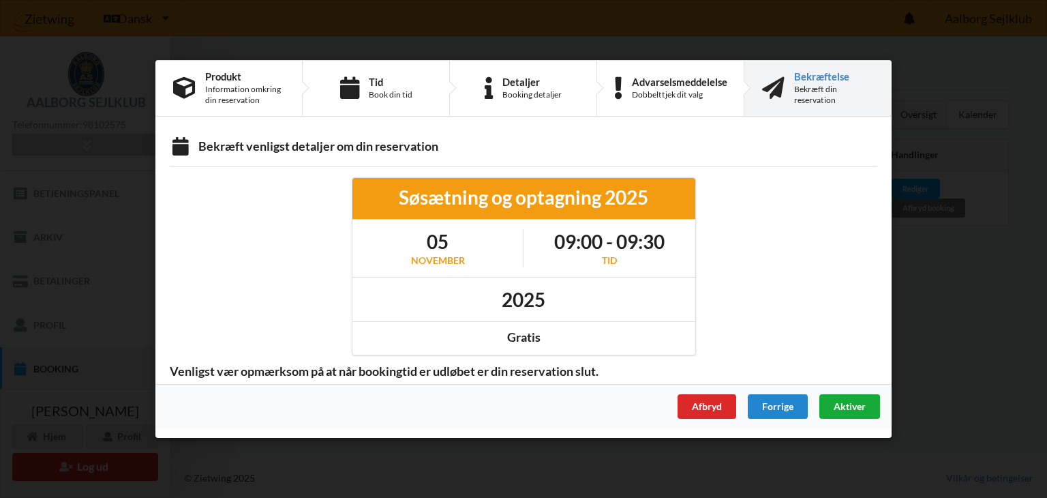
click at [843, 403] on span "Aktiver" at bounding box center [850, 406] width 32 height 12
